Goal: Task Accomplishment & Management: Use online tool/utility

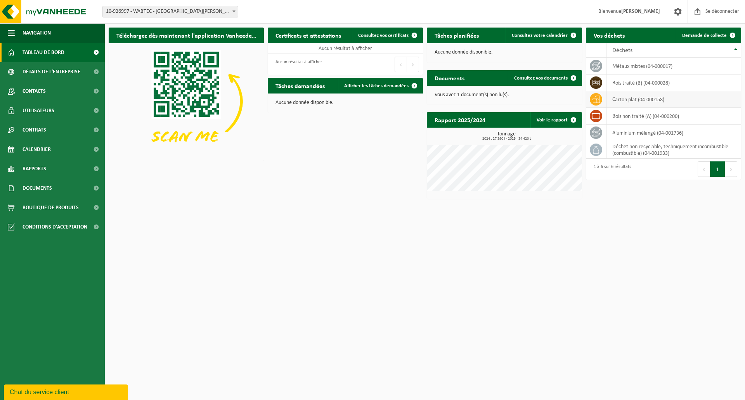
click at [622, 97] on font "carton plat (04-000158)" at bounding box center [638, 100] width 52 height 6
click at [625, 99] on font "carton plat (04-000158)" at bounding box center [638, 100] width 52 height 6
click at [598, 102] on icon at bounding box center [596, 99] width 8 height 8
click at [63, 52] on font "Tableau de bord" at bounding box center [44, 53] width 42 height 6
click at [626, 100] on font "carton plat (04-000158)" at bounding box center [638, 100] width 52 height 6
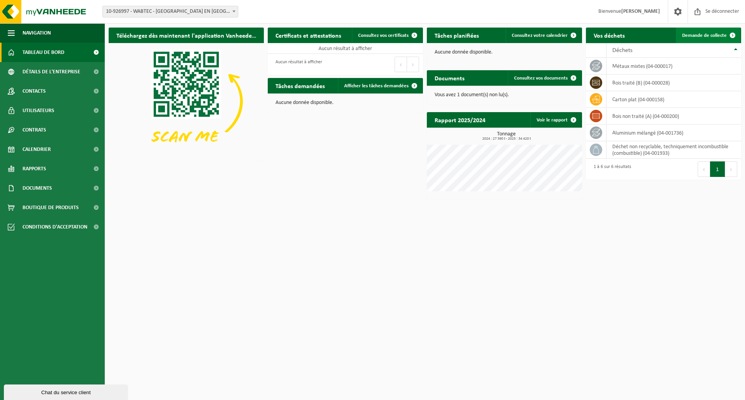
click at [729, 32] on span at bounding box center [733, 36] width 16 height 16
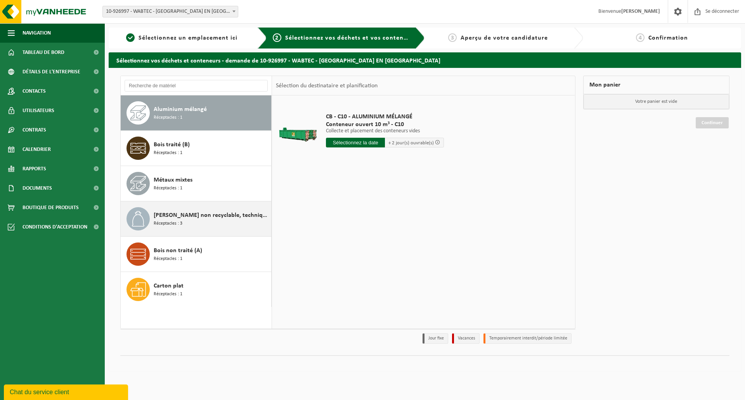
click at [208, 215] on font "Déchet non recyclable, techniquement incombustible (combustible)" at bounding box center [257, 215] width 206 height 6
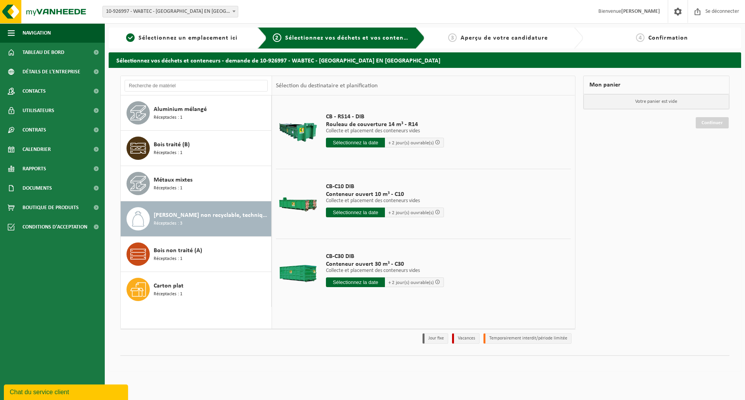
click at [360, 142] on input "text" at bounding box center [355, 143] width 59 height 10
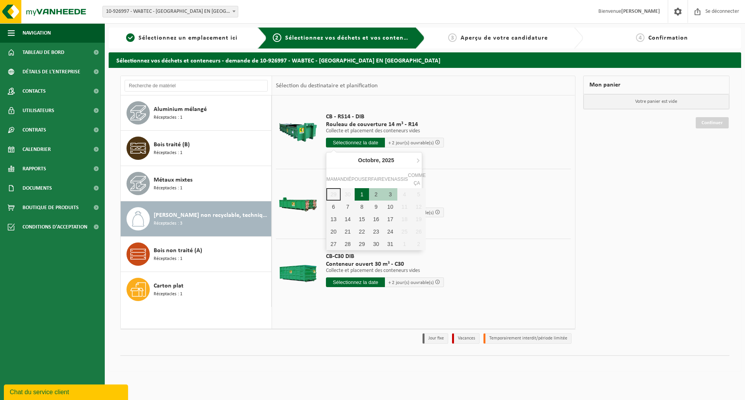
click at [362, 194] on font "1" at bounding box center [362, 194] width 3 height 6
type input "Van 2025-10-01"
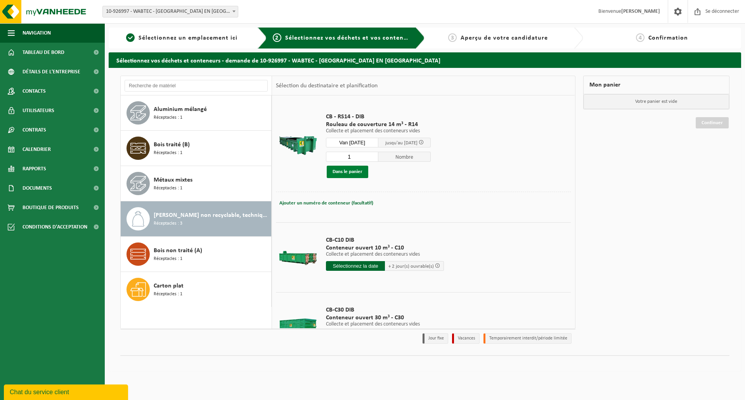
click at [340, 174] on font "Dans le panier" at bounding box center [348, 171] width 30 height 5
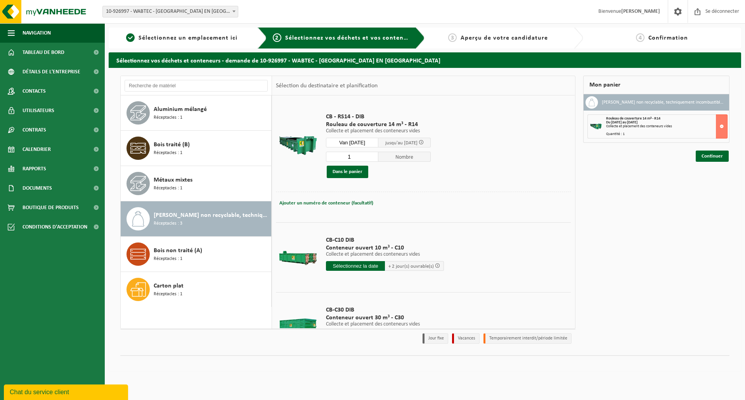
click at [712, 162] on div "Mon panier Déchet non recyclable, techniquement incombustible (combustible) Rou…" at bounding box center [656, 212] width 154 height 272
click at [712, 156] on font "Continuer" at bounding box center [712, 156] width 21 height 5
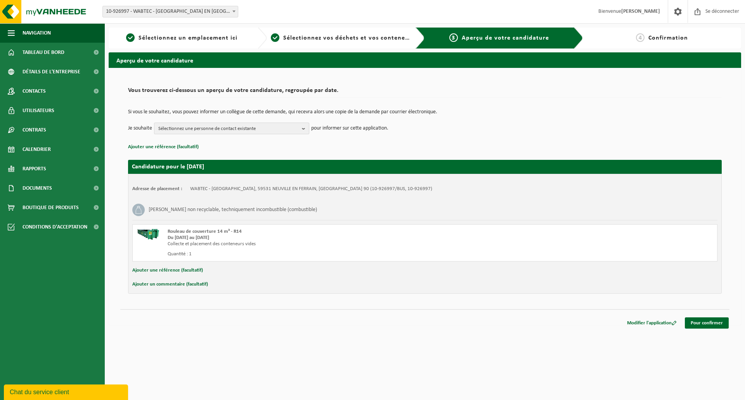
click at [260, 128] on span "Sélectionnez une personne de contact existante" at bounding box center [228, 129] width 140 height 12
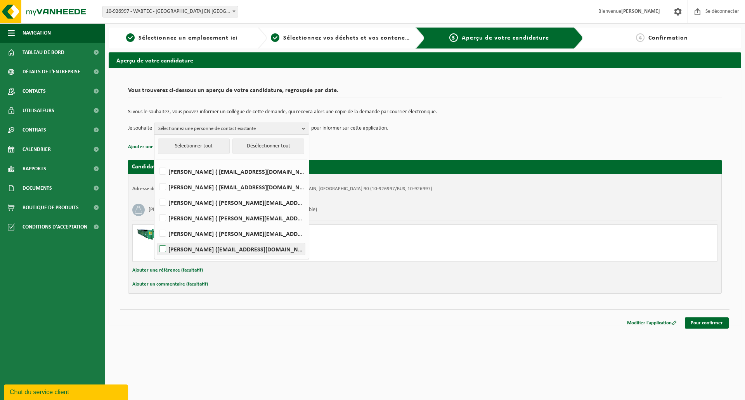
click at [168, 246] on label "ANA VILAR (ana.vilar@ortec.fr)" at bounding box center [231, 249] width 147 height 12
click at [156, 239] on input "ANA VILAR (ana.vilar@ortec.fr)" at bounding box center [156, 239] width 0 height 0
checkbox input "true"
click at [494, 147] on p "Ajouter une référence (facultatif)" at bounding box center [425, 147] width 594 height 10
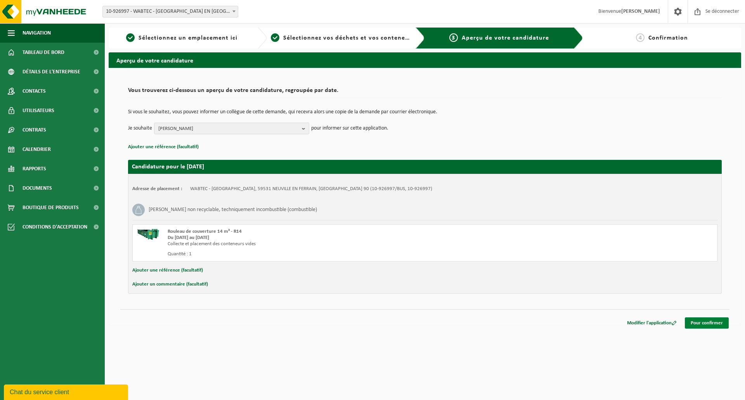
click at [695, 322] on font "Pour confirmer" at bounding box center [707, 323] width 32 height 5
